Goal: Communication & Community: Answer question/provide support

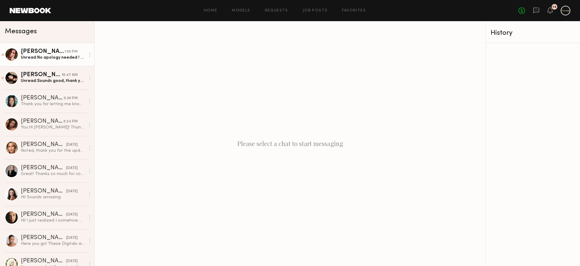
click at [51, 53] on div "[PERSON_NAME]" at bounding box center [42, 52] width 43 height 6
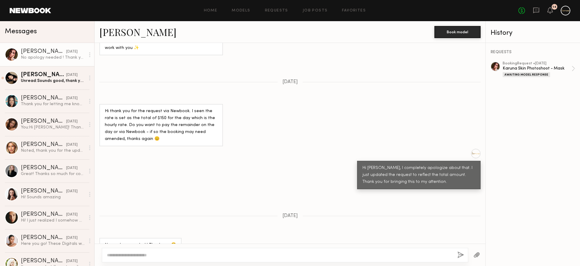
scroll to position [673, 0]
click at [41, 80] on div "Unread: Sounds good, thank you!" at bounding box center [53, 81] width 64 height 6
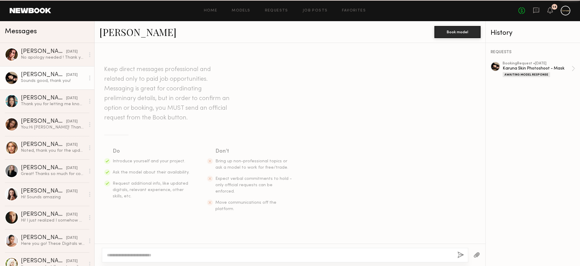
scroll to position [865, 0]
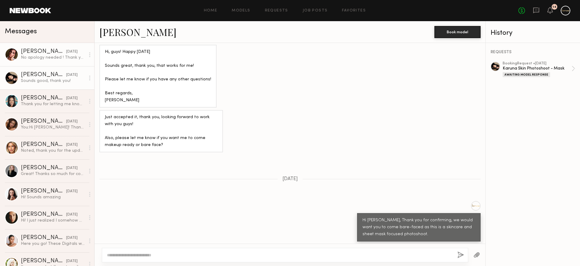
click at [55, 61] on link "[PERSON_NAME] [DATE] No apology needed ! Thank you ☺️" at bounding box center [47, 54] width 94 height 23
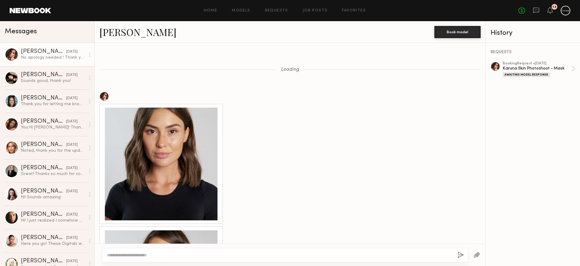
scroll to position [673, 0]
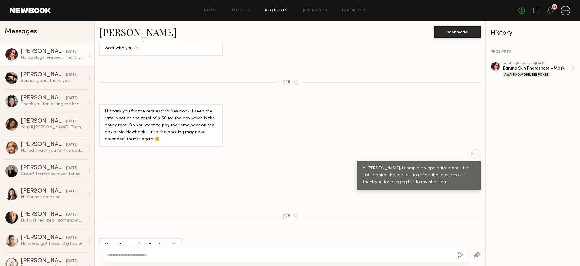
click at [282, 12] on link "Requests" at bounding box center [276, 11] width 23 height 4
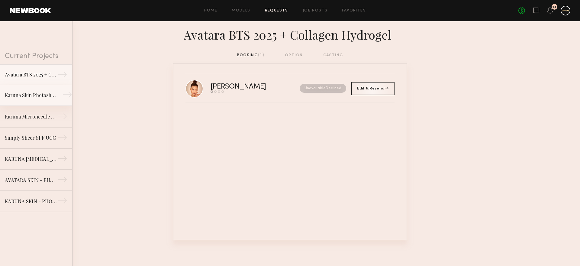
click at [19, 87] on link "Karuna Skin Photoshoot - Mask →" at bounding box center [36, 95] width 72 height 21
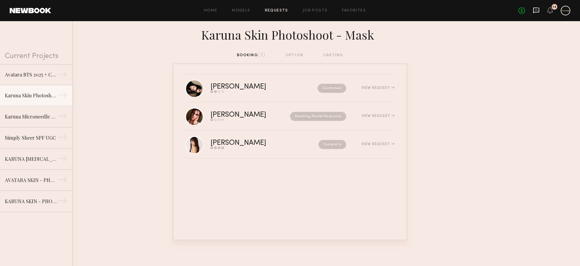
click at [537, 10] on icon at bounding box center [536, 10] width 7 height 7
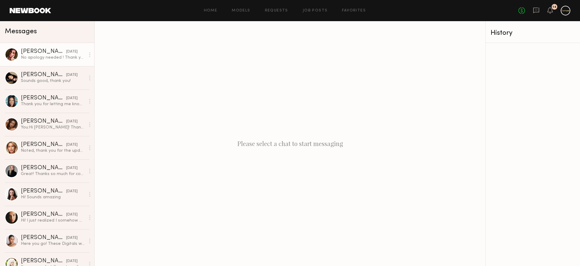
click at [36, 59] on div "No apology needed ! Thank you ☺️" at bounding box center [53, 58] width 64 height 6
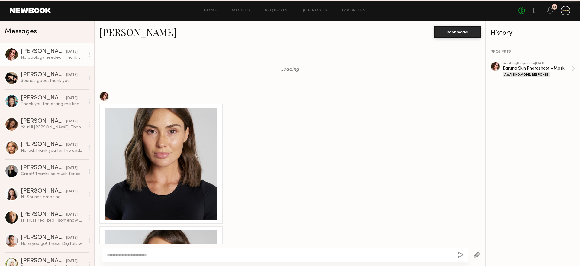
scroll to position [673, 0]
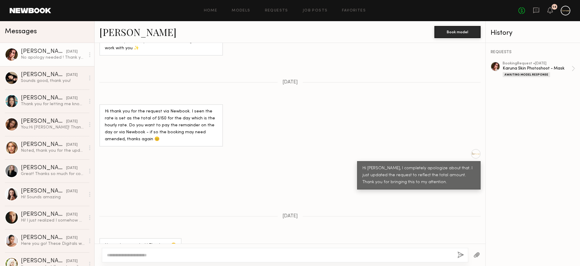
click at [166, 253] on textarea at bounding box center [280, 255] width 346 height 6
type textarea "**********"
click at [457, 256] on button "button" at bounding box center [460, 255] width 7 height 8
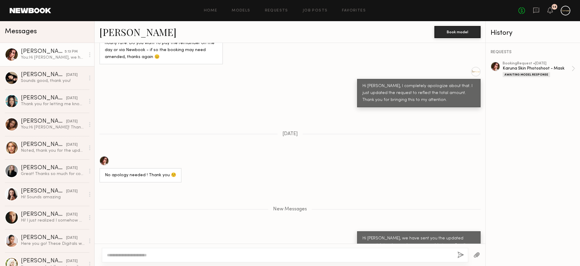
click at [404, 235] on div "Hi [PERSON_NAME], we have sent you the updated request, let us know when you ar…" at bounding box center [418, 242] width 113 height 14
